Goal: Information Seeking & Learning: Learn about a topic

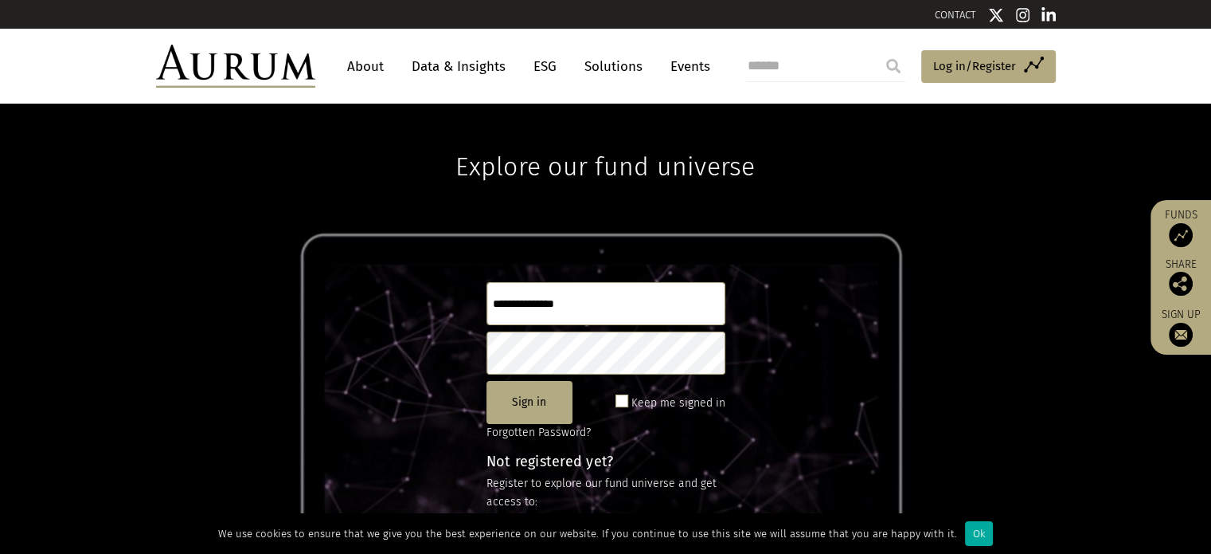
click at [526, 295] on input "text" at bounding box center [606, 303] width 239 height 43
type input "**********"
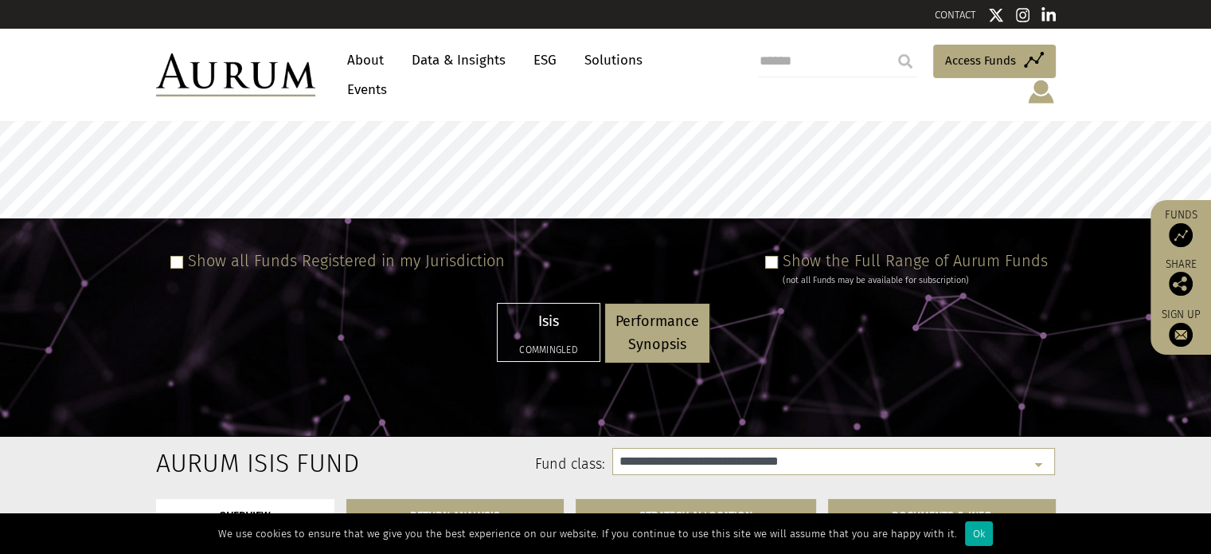
click at [532, 310] on p "Isis" at bounding box center [548, 321] width 81 height 23
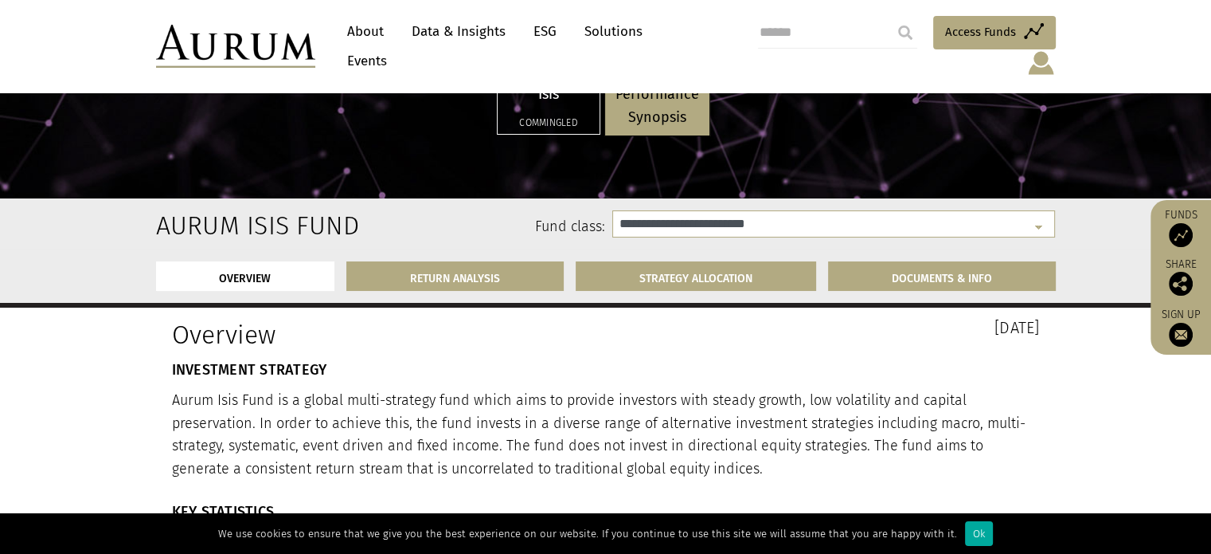
scroll to position [319, 0]
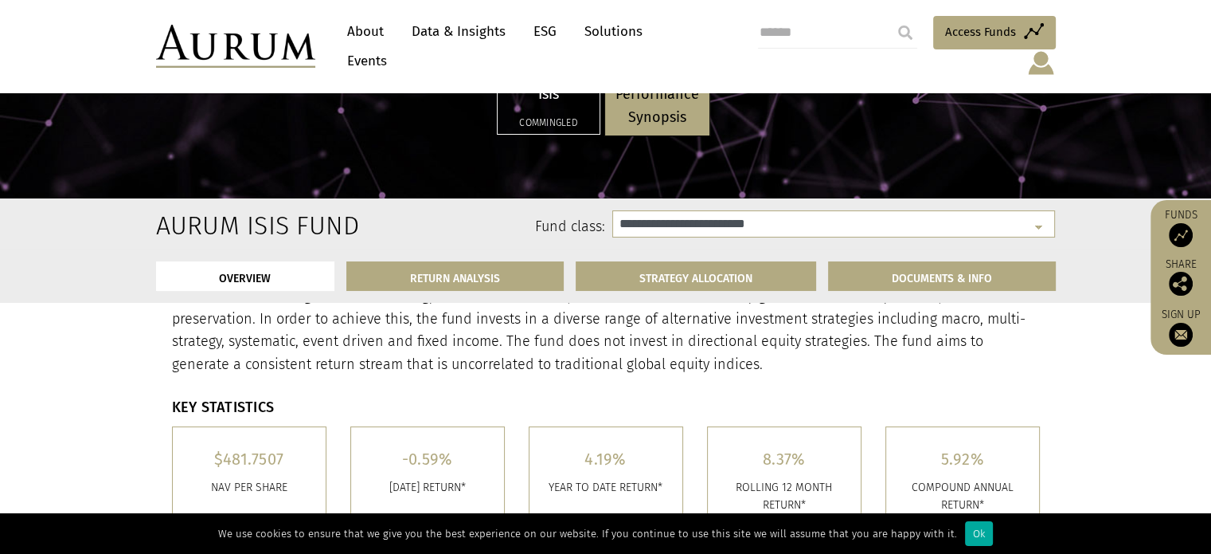
select select "**********"
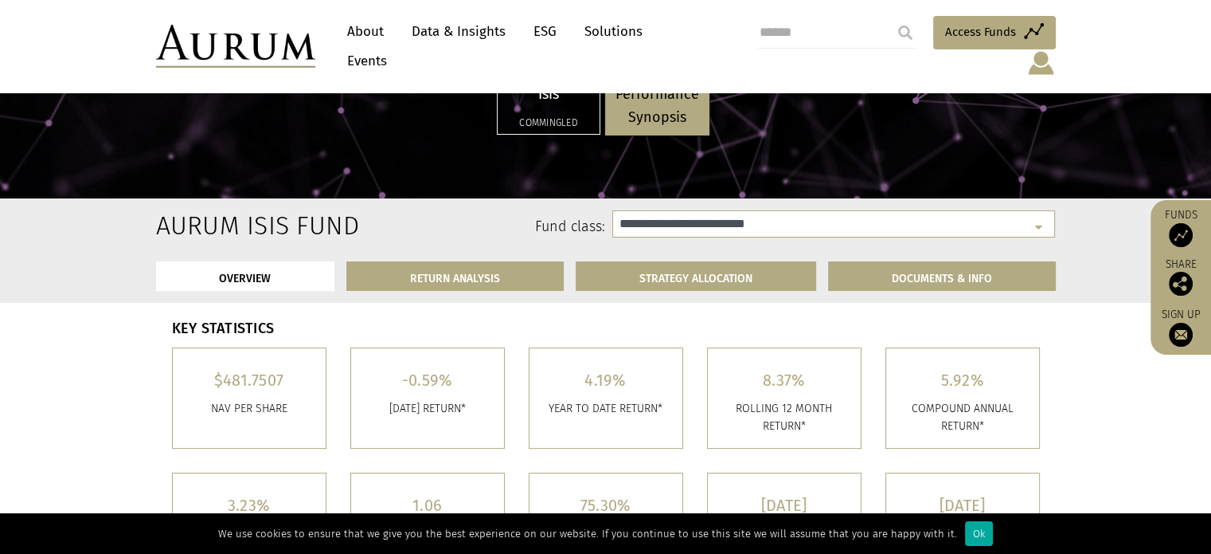
scroll to position [478, 0]
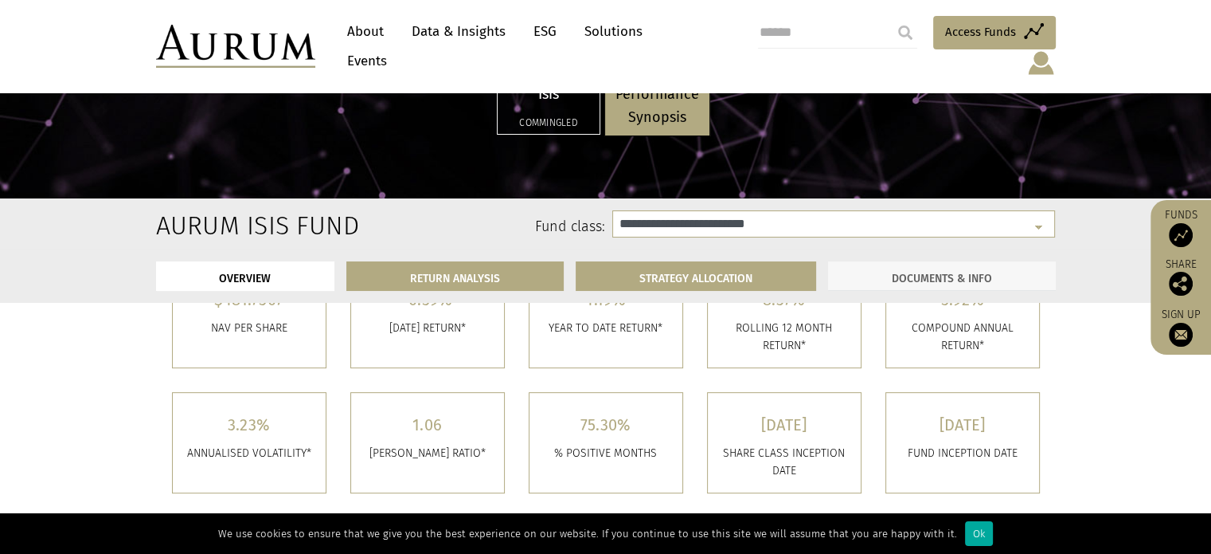
click at [967, 275] on link "DOCUMENTS & INFO" at bounding box center [942, 275] width 228 height 29
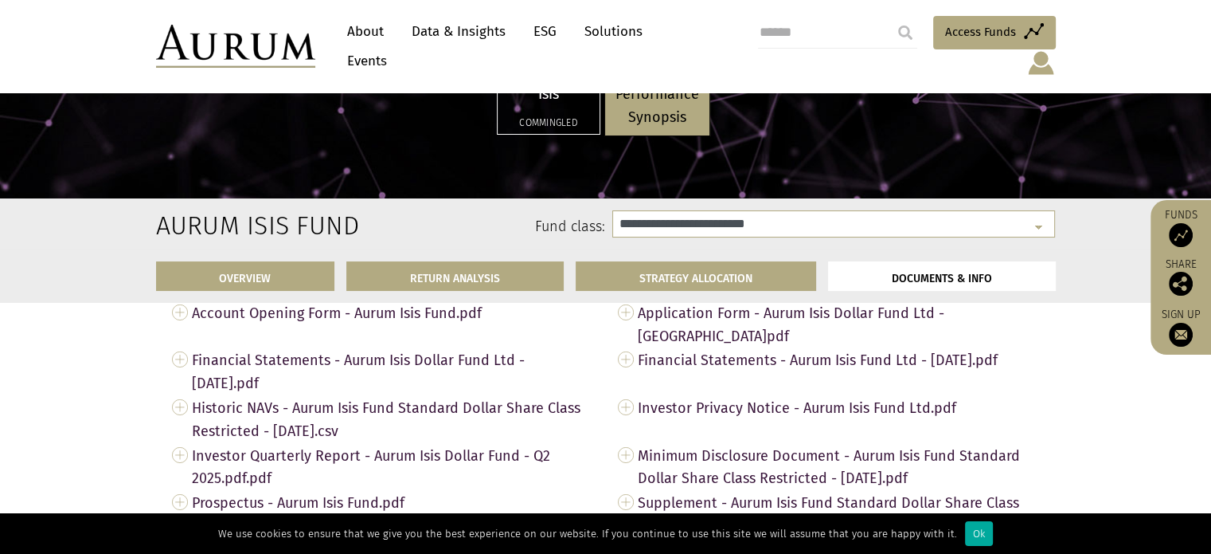
scroll to position [5384, 0]
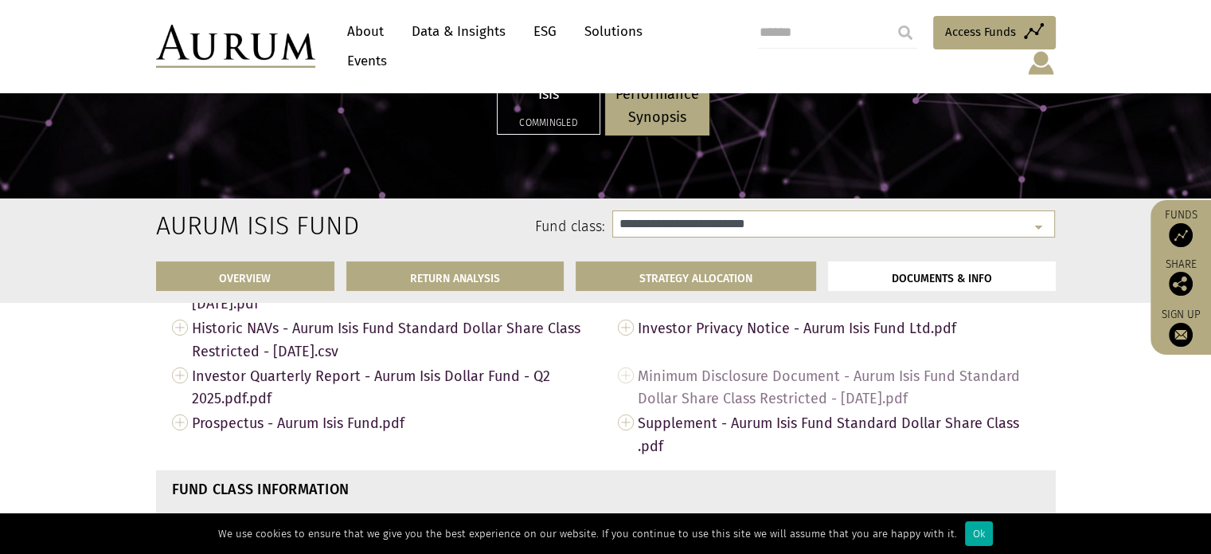
click at [851, 388] on span "Minimum Disclosure Document - Aurum Isis Fund Standard Dollar Share Class Restr…" at bounding box center [839, 387] width 402 height 48
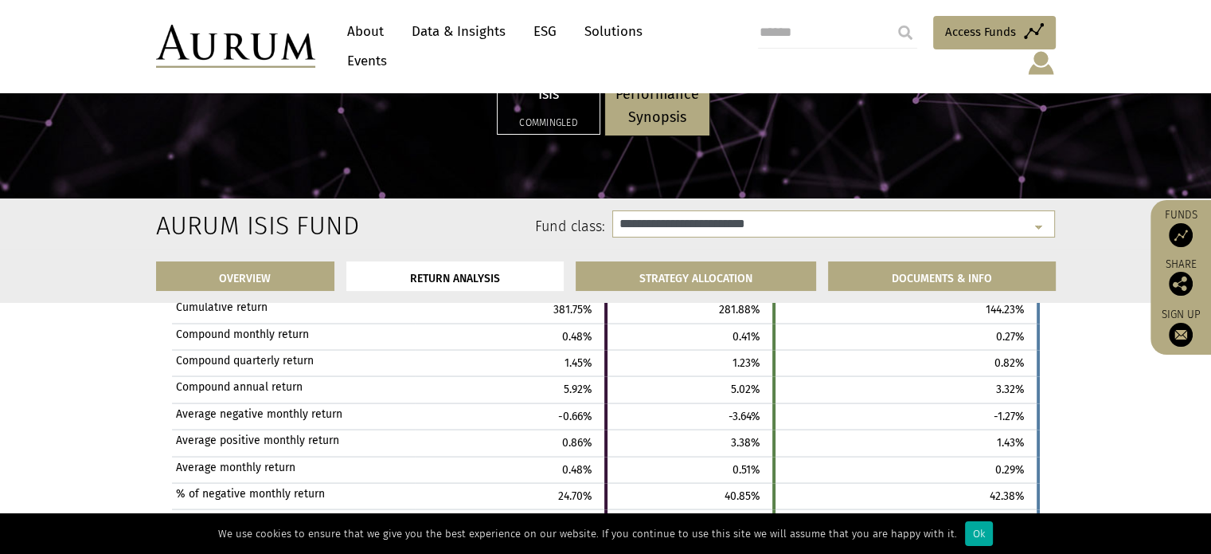
scroll to position [3027, 0]
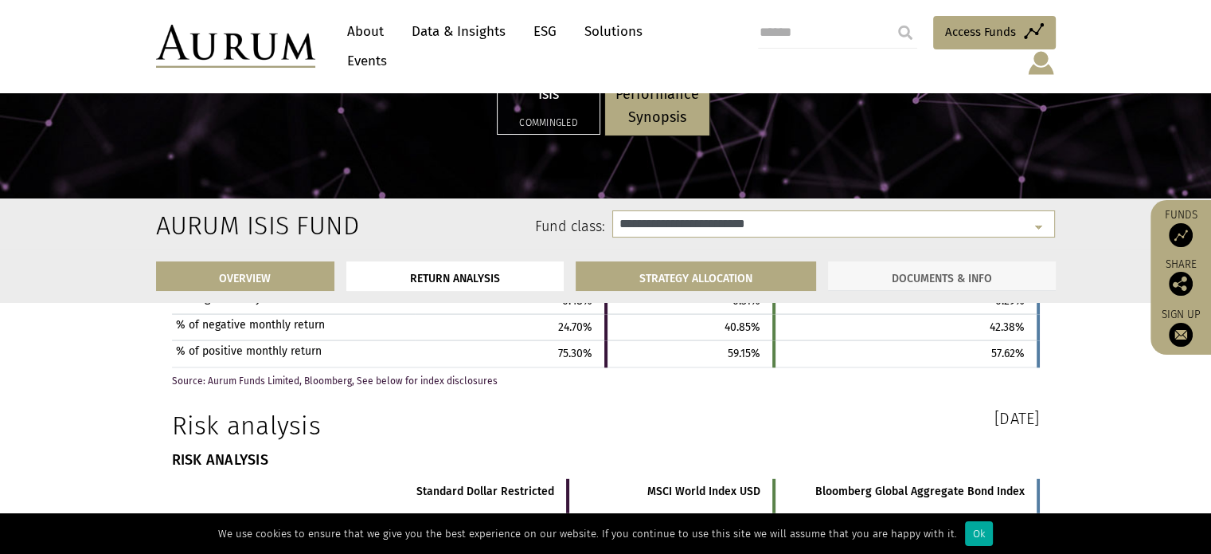
click at [910, 280] on link "DOCUMENTS & INFO" at bounding box center [942, 275] width 228 height 29
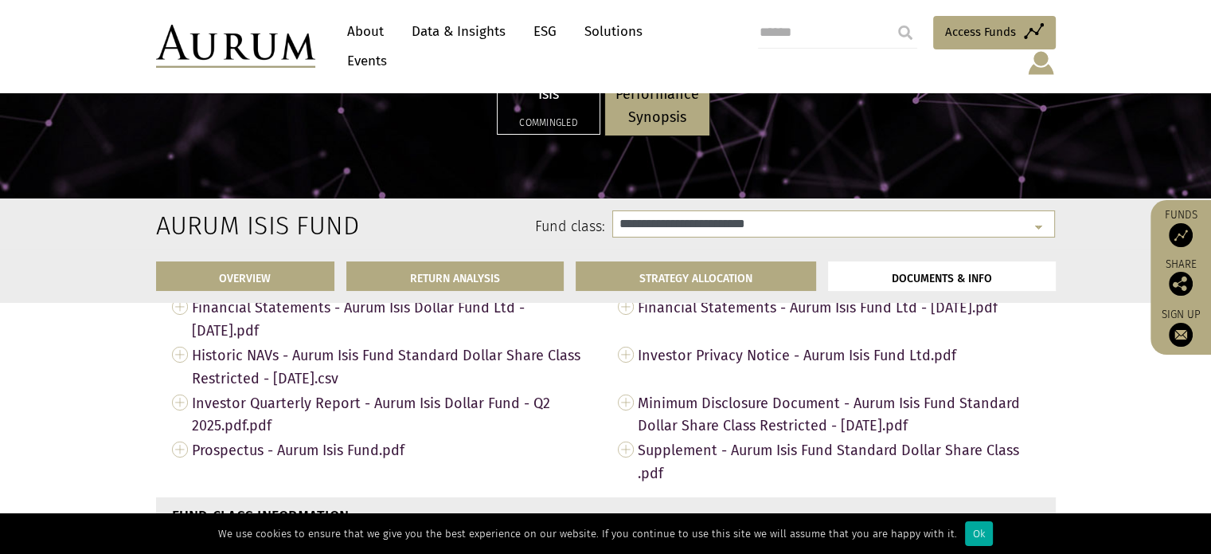
scroll to position [5384, 0]
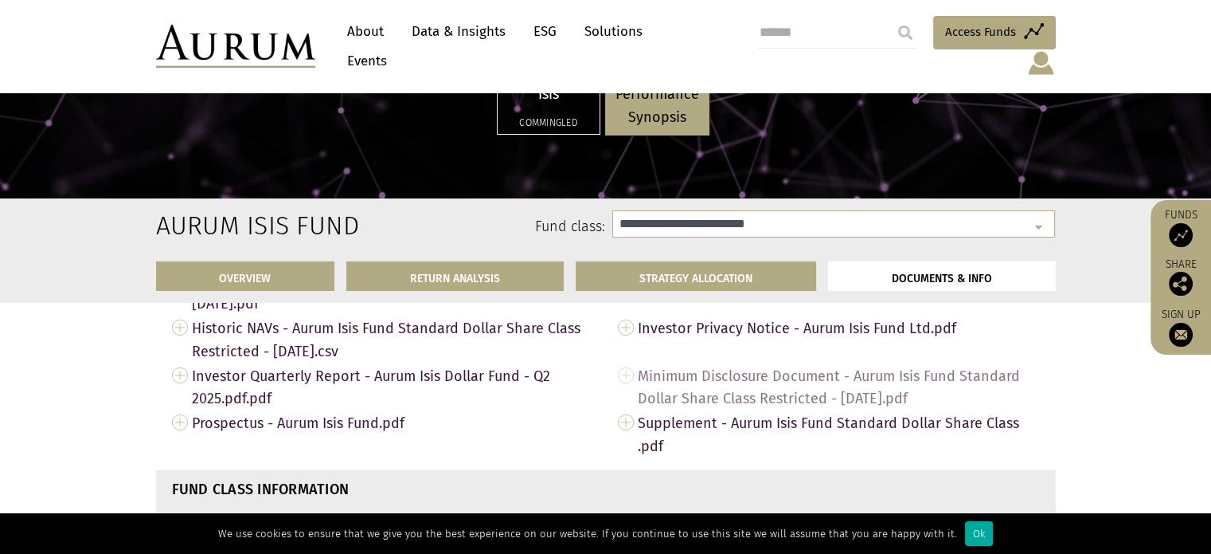
click at [757, 383] on span "Minimum Disclosure Document - Aurum Isis Fund Standard Dollar Share Class Restr…" at bounding box center [839, 387] width 402 height 48
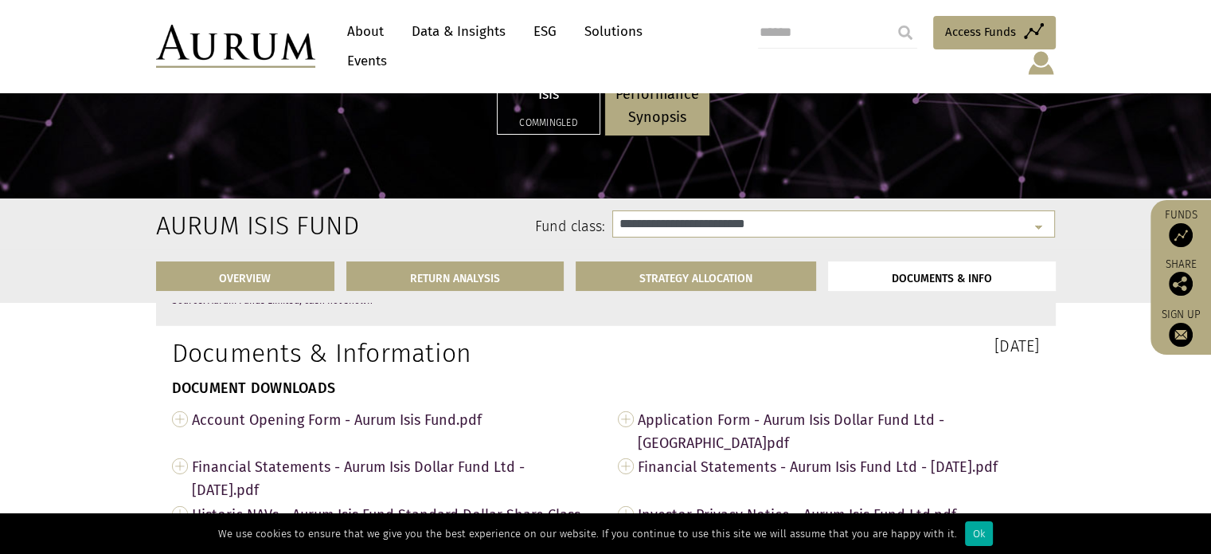
scroll to position [5305, 0]
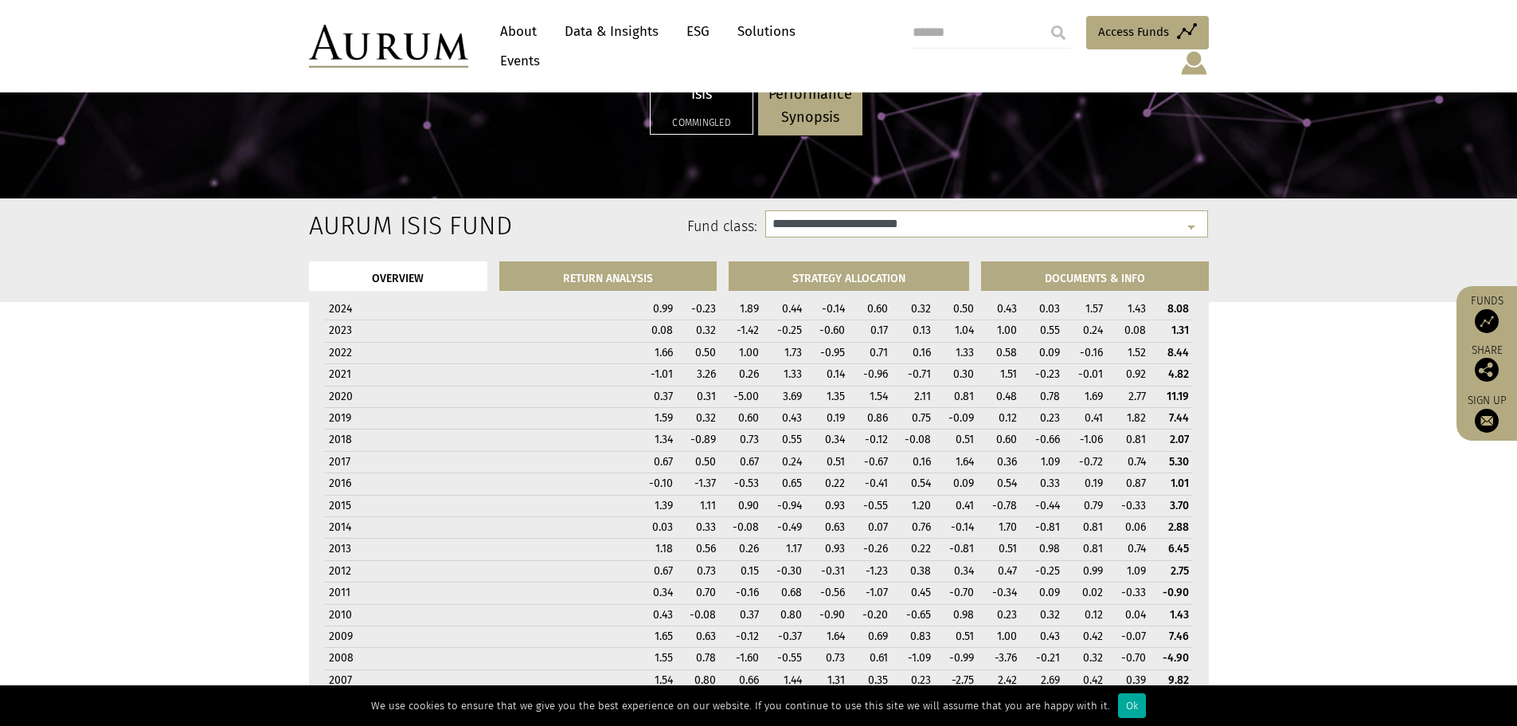
scroll to position [1241, 0]
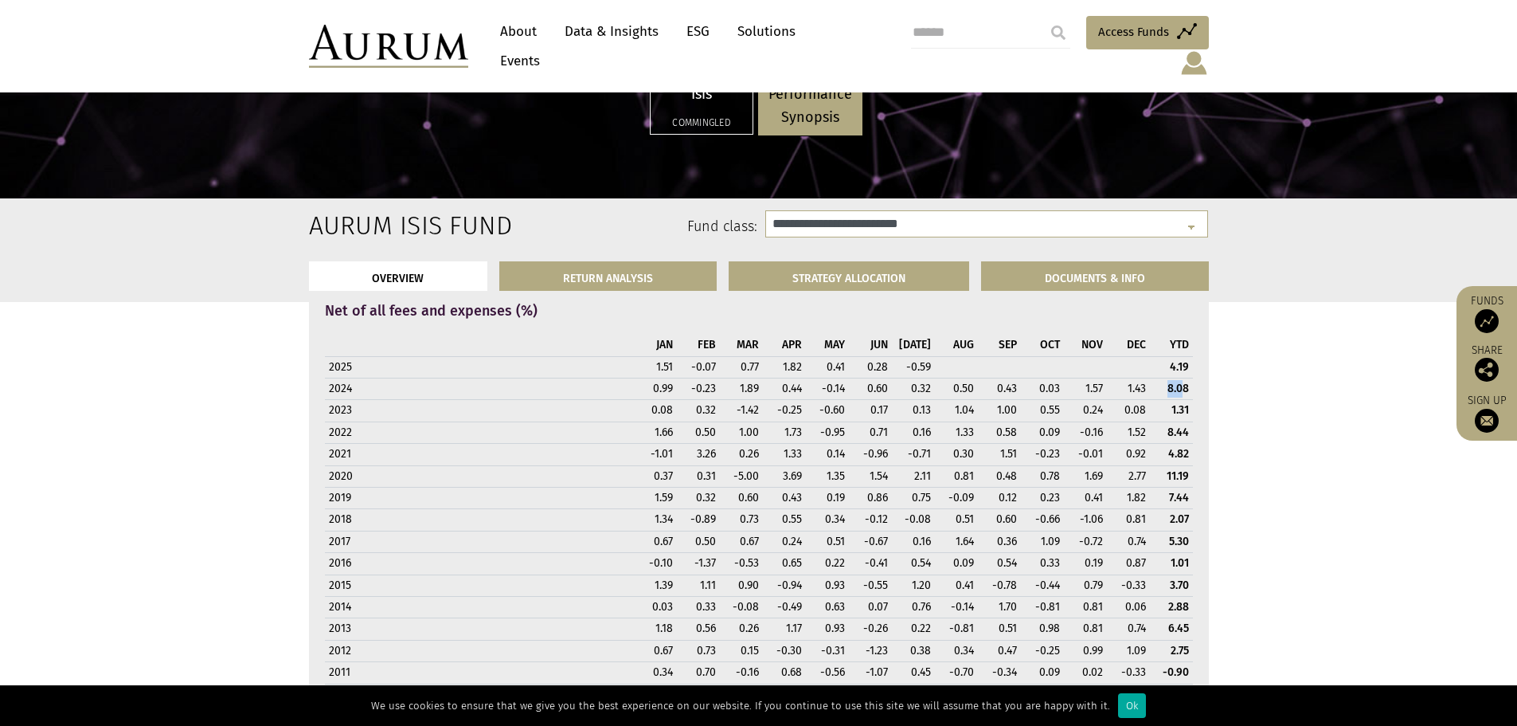
drag, startPoint x: 1184, startPoint y: 388, endPoint x: 1169, endPoint y: 387, distance: 15.2
click at [1169, 387] on strong "8.08" at bounding box center [1179, 389] width 22 height 14
click at [1168, 385] on strong "8.08" at bounding box center [1179, 389] width 22 height 14
drag, startPoint x: 1167, startPoint y: 385, endPoint x: 1179, endPoint y: 383, distance: 12.1
click at [1179, 383] on strong "8.08" at bounding box center [1179, 389] width 22 height 14
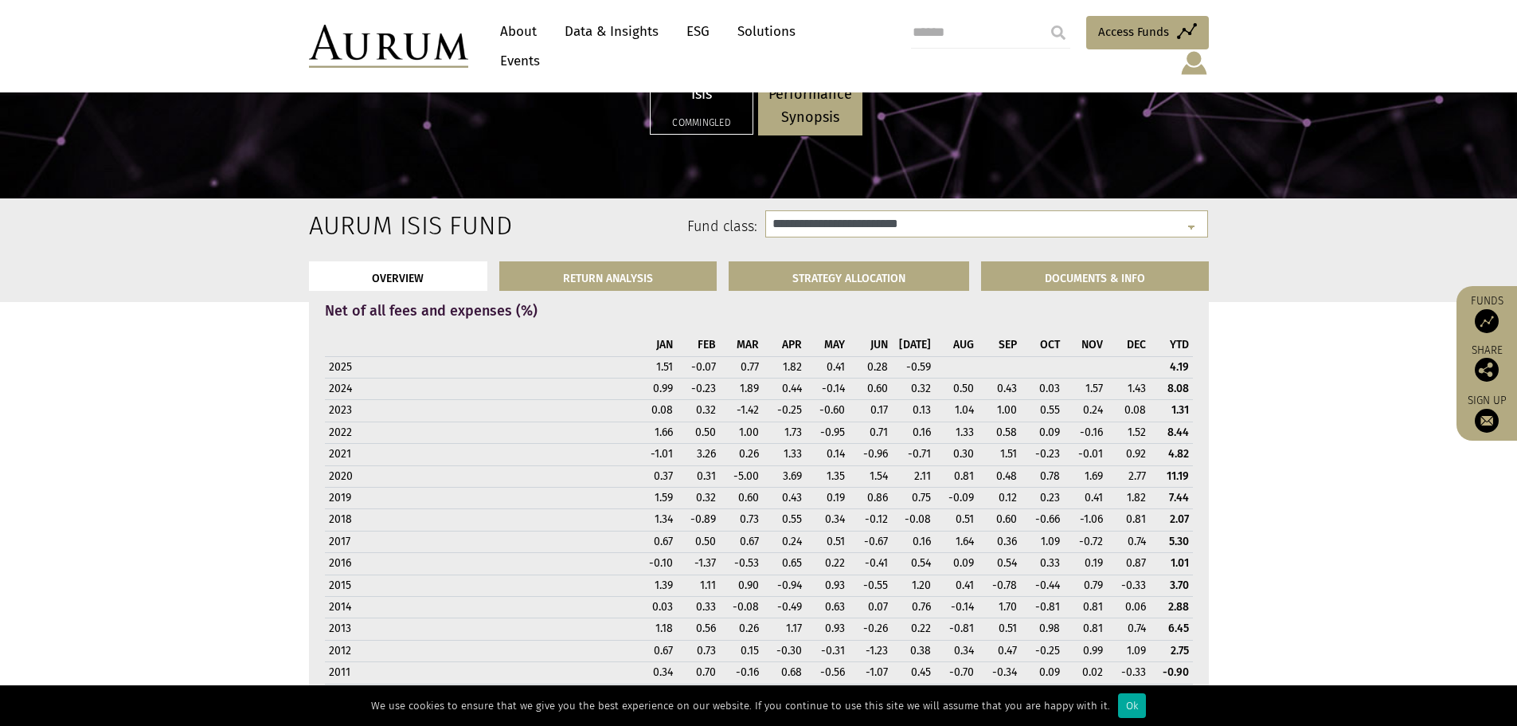
click at [1184, 425] on strong "8.44" at bounding box center [1179, 432] width 22 height 14
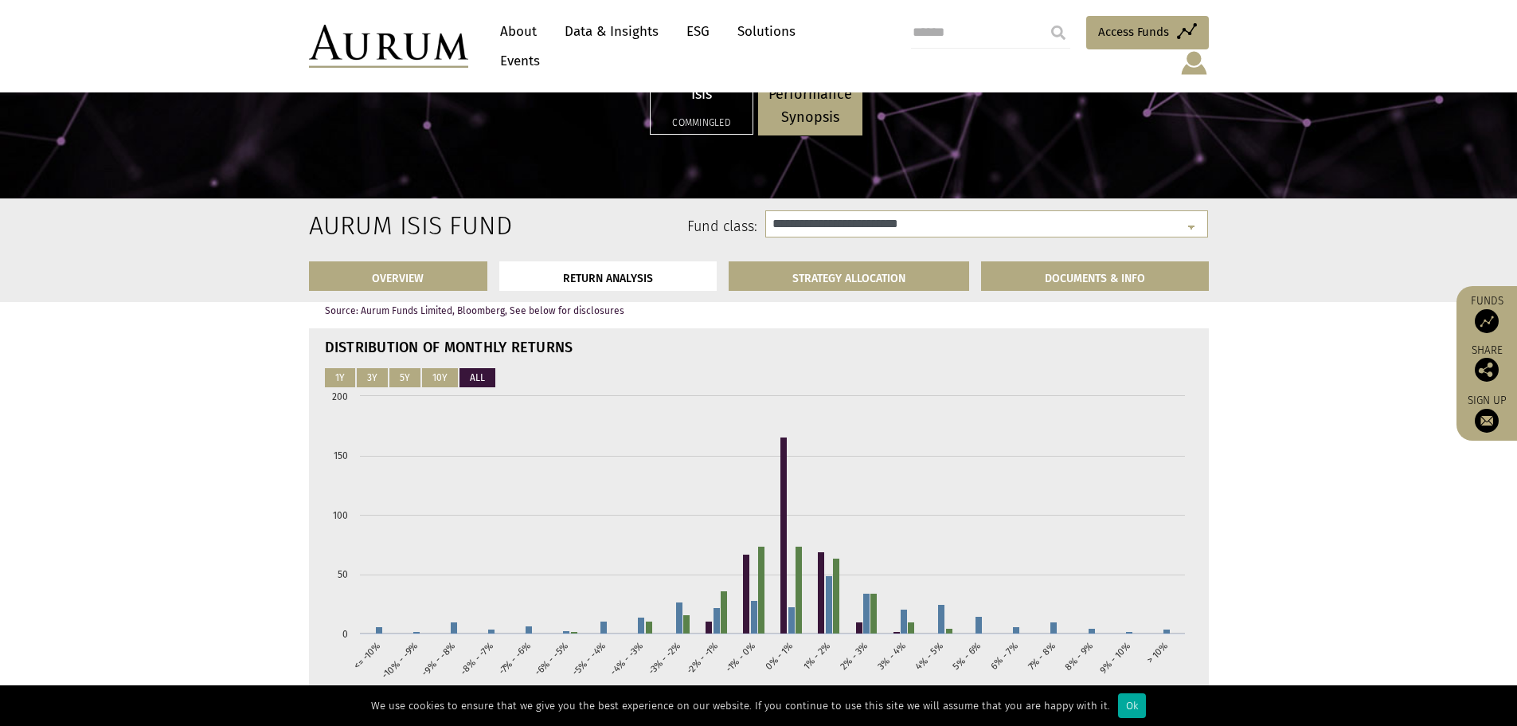
scroll to position [2436, 0]
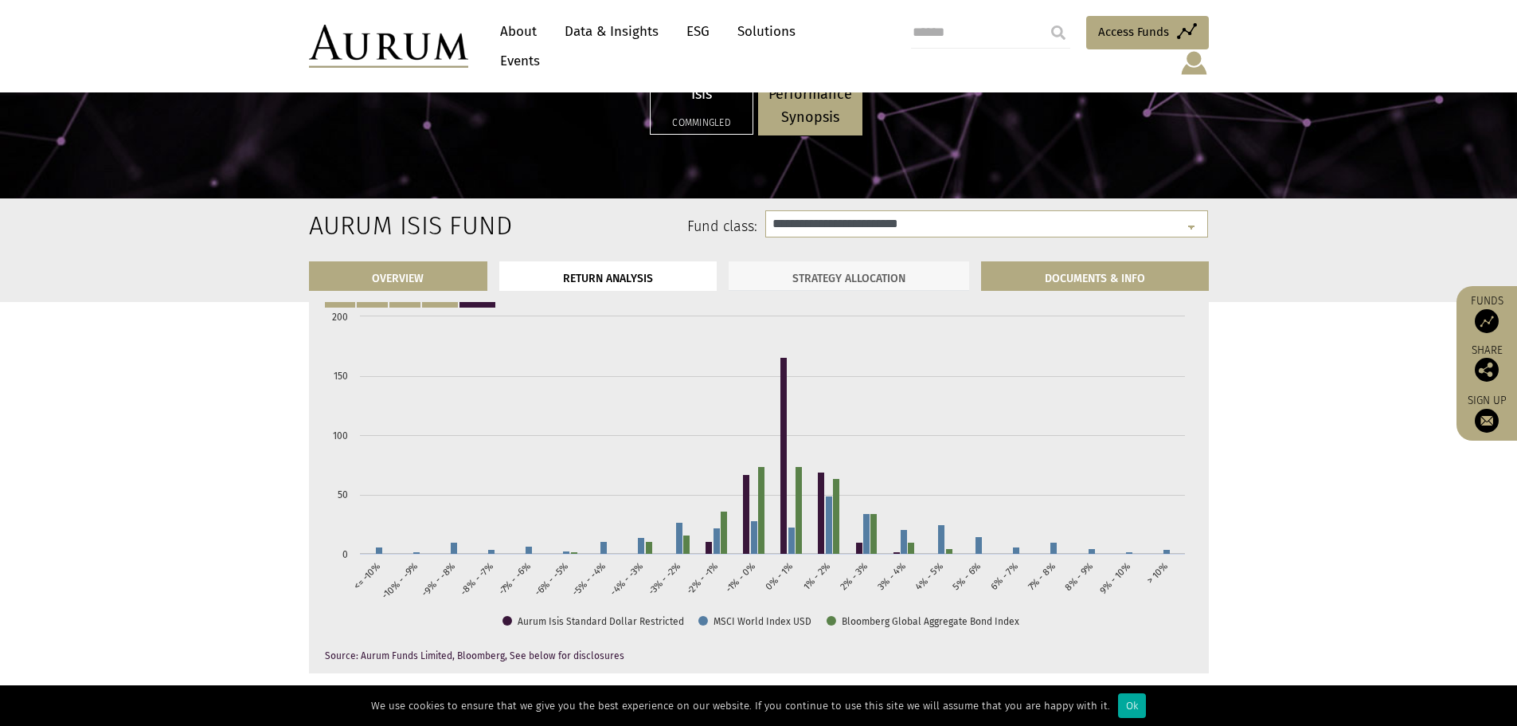
click at [845, 281] on link "STRATEGY ALLOCATION" at bounding box center [849, 275] width 241 height 29
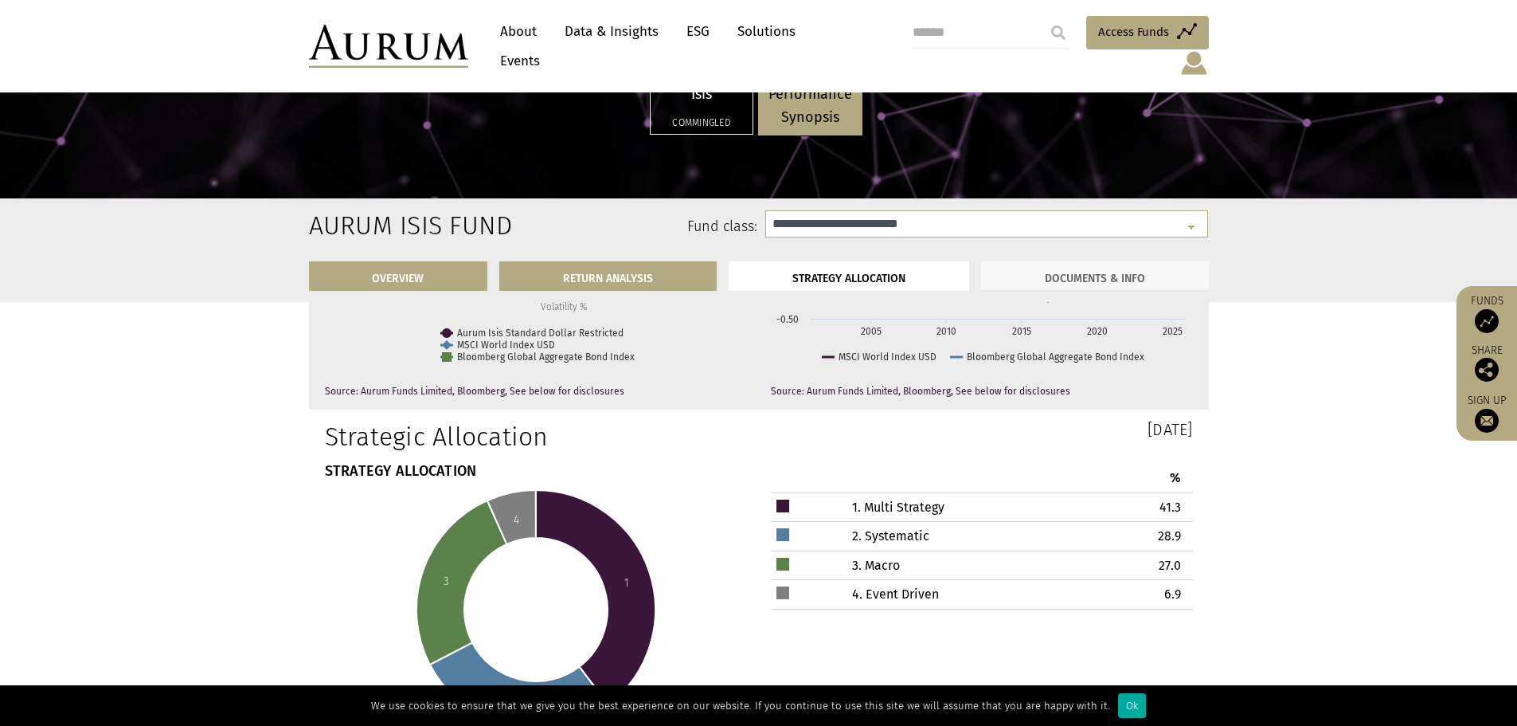
scroll to position [4561, 0]
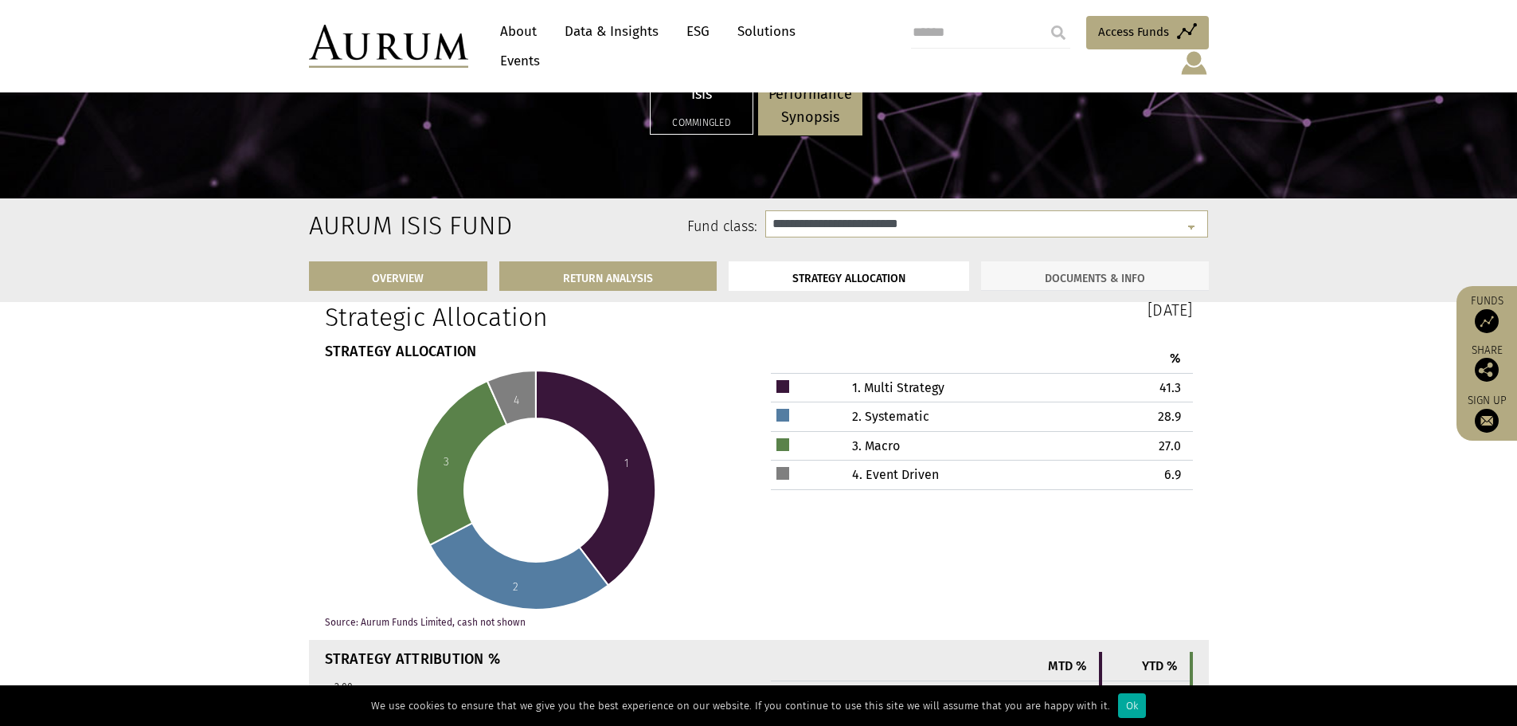
click at [1149, 290] on link "DOCUMENTS & INFO" at bounding box center [1095, 275] width 228 height 29
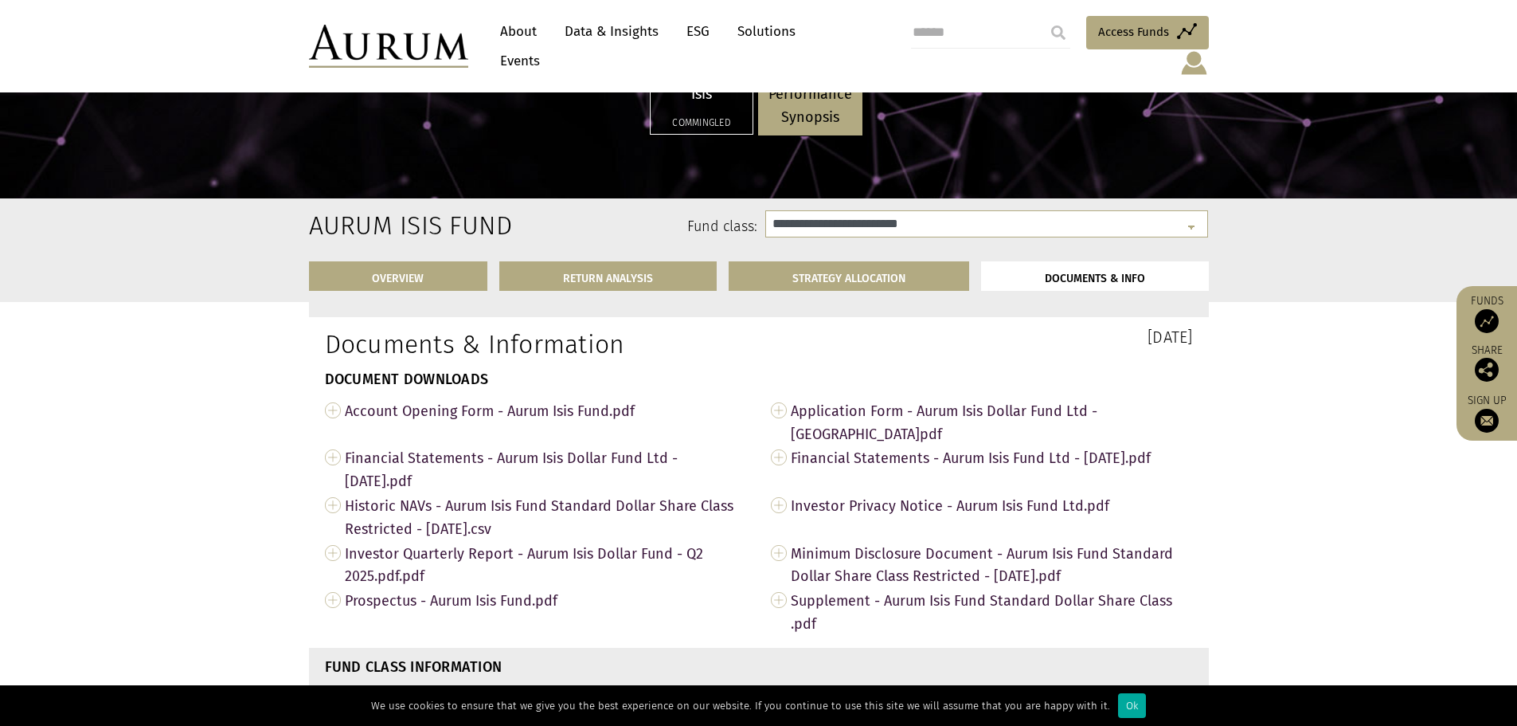
scroll to position [5219, 0]
